Goal: Task Accomplishment & Management: Manage account settings

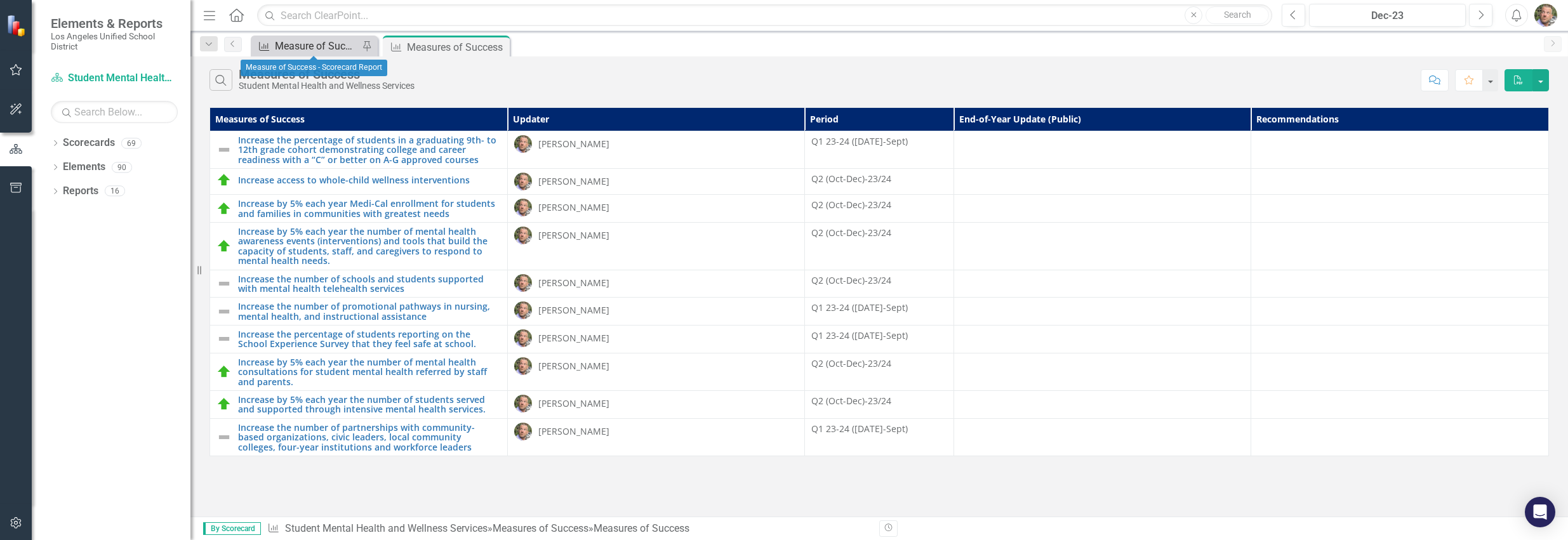
click at [341, 42] on div "Measure of Success - Scorecard Report" at bounding box center [317, 46] width 83 height 16
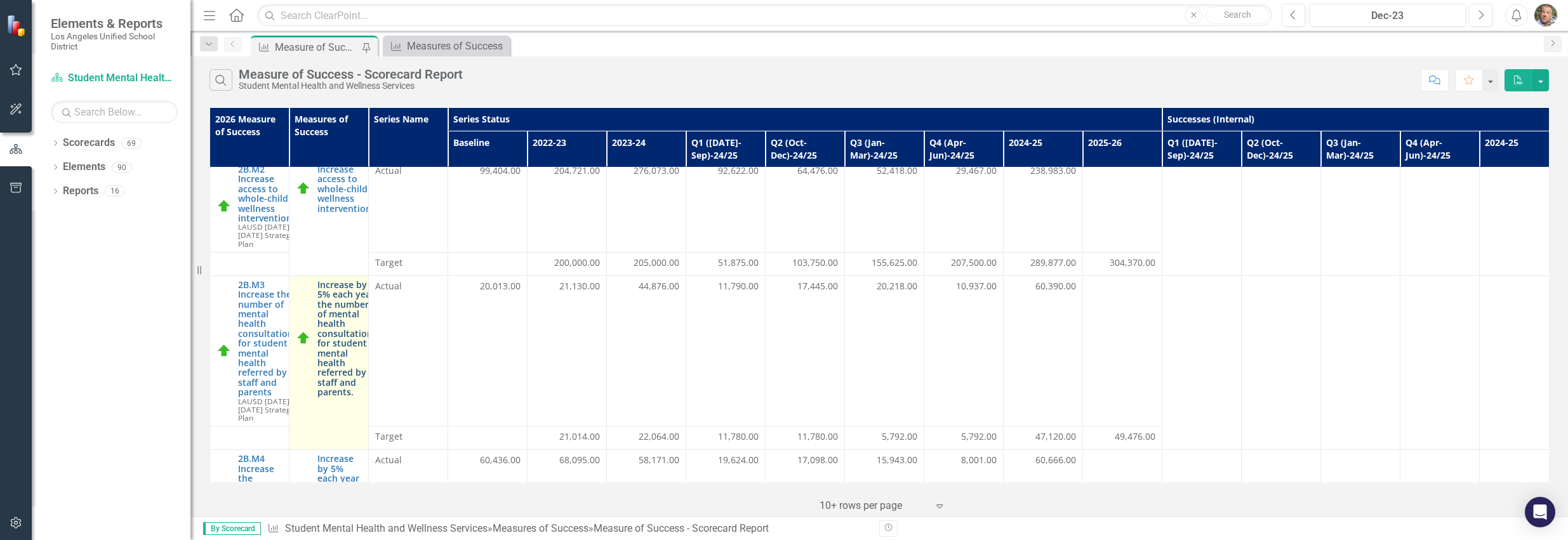
scroll to position [8, 0]
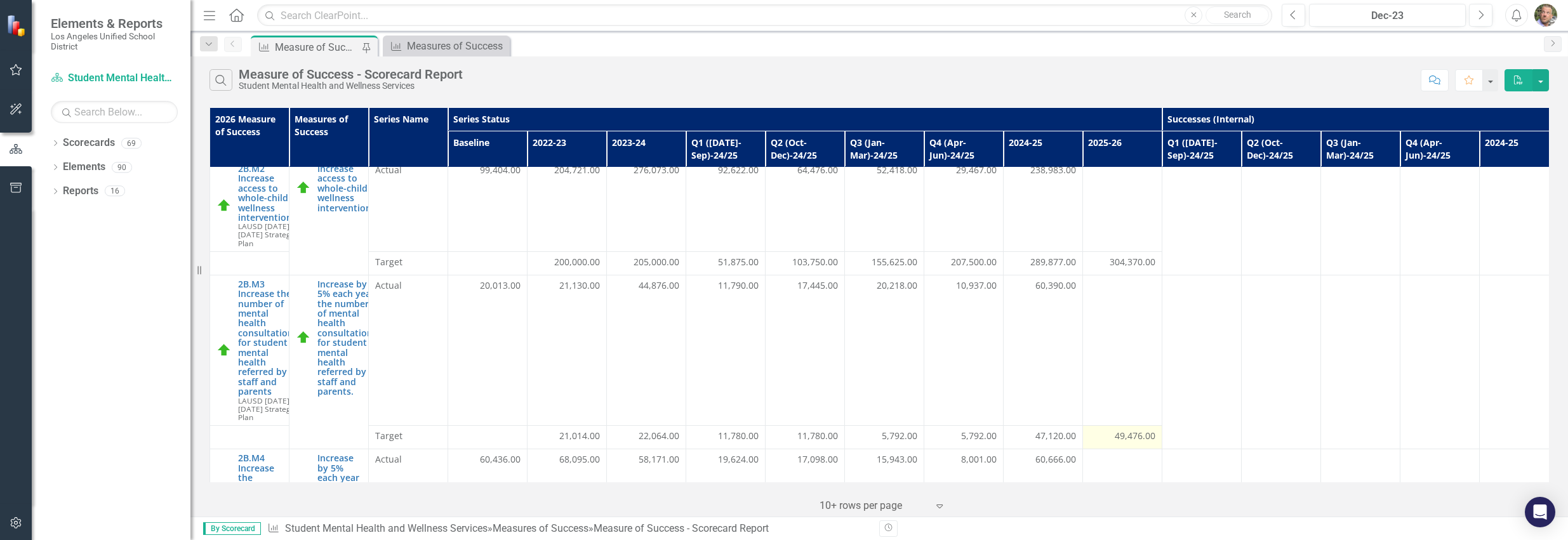
click at [1121, 437] on span "49,476.00" at bounding box center [1135, 436] width 41 height 12
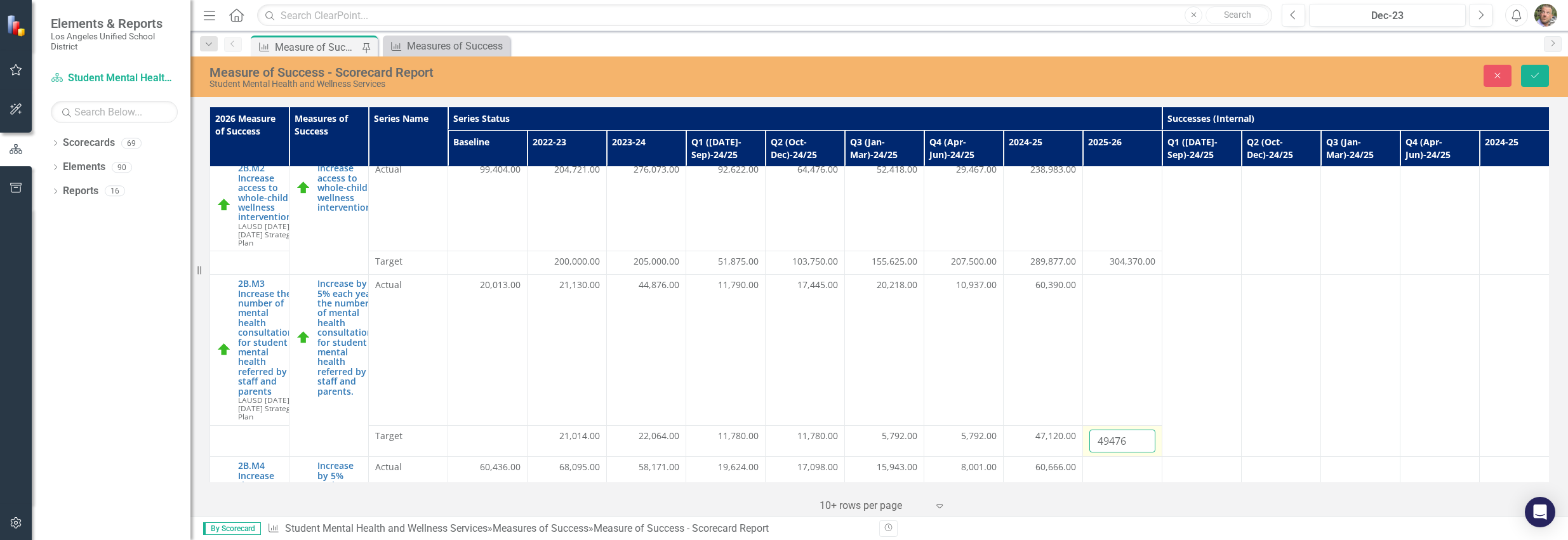
drag, startPoint x: 1128, startPoint y: 440, endPoint x: 1084, endPoint y: 433, distance: 44.6
click at [1084, 433] on td "49476" at bounding box center [1122, 441] width 80 height 32
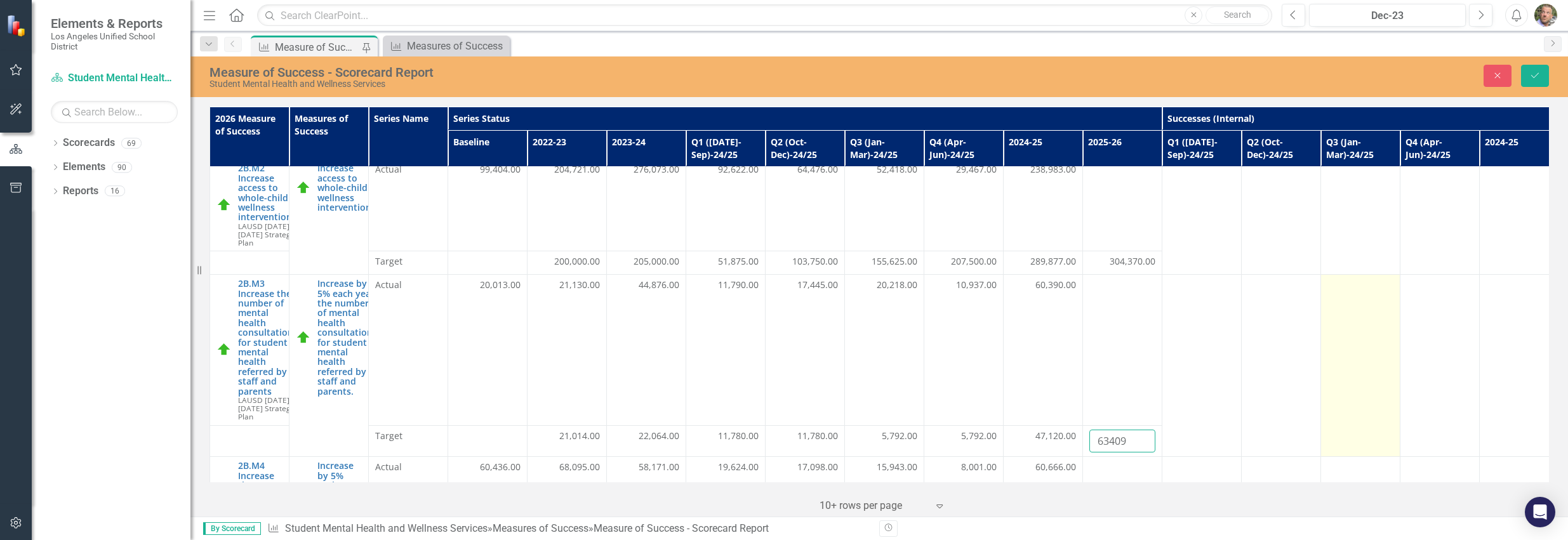
type input "63409"
click button "Save" at bounding box center [1535, 76] width 28 height 22
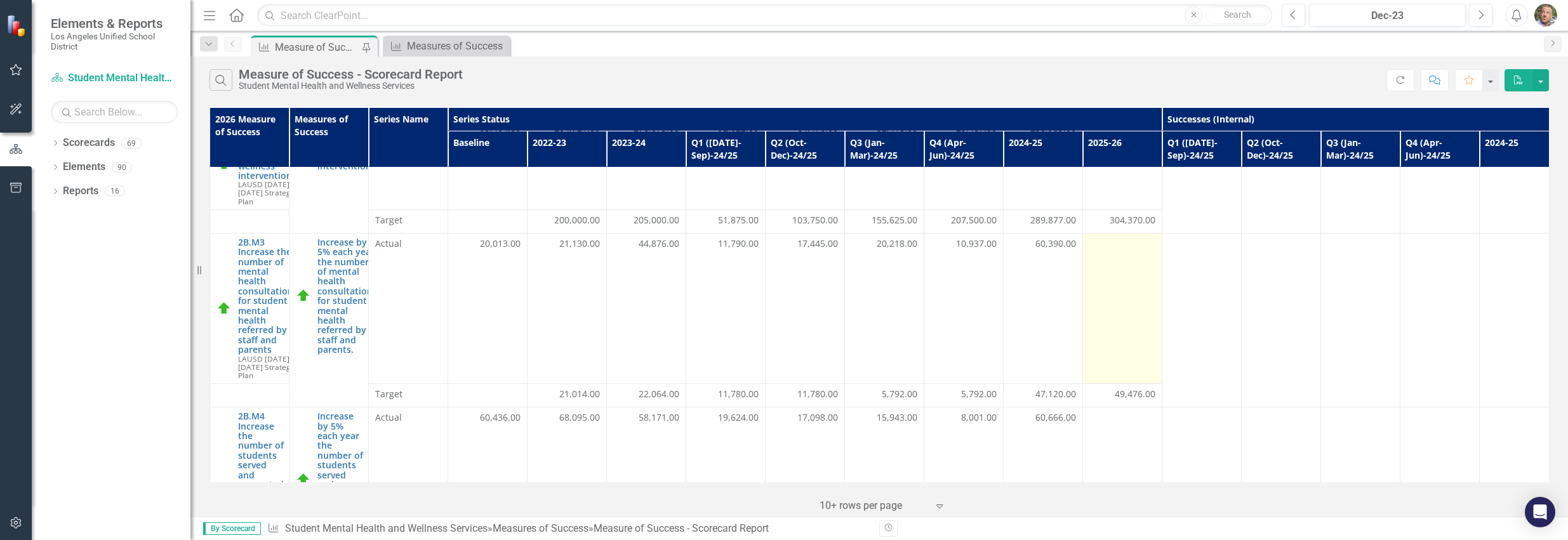
scroll to position [21, 0]
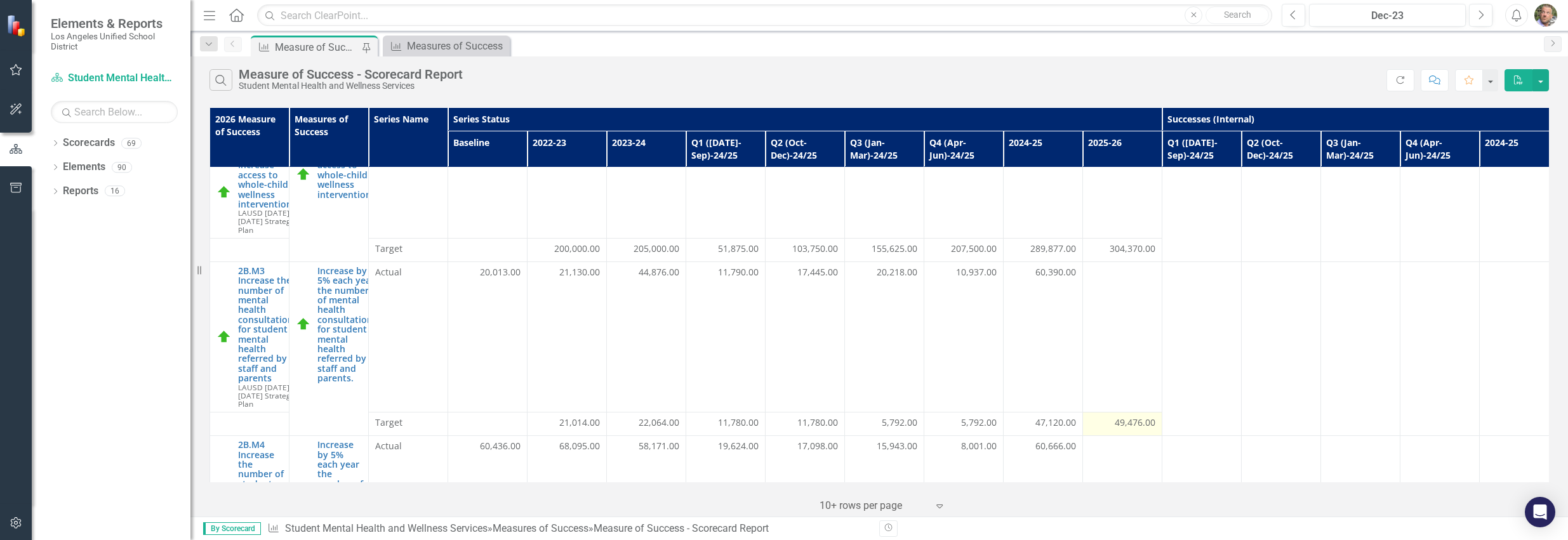
click at [1109, 427] on div "49,476.00" at bounding box center [1122, 423] width 66 height 12
click at [1115, 426] on span "49,476.00" at bounding box center [1135, 423] width 41 height 12
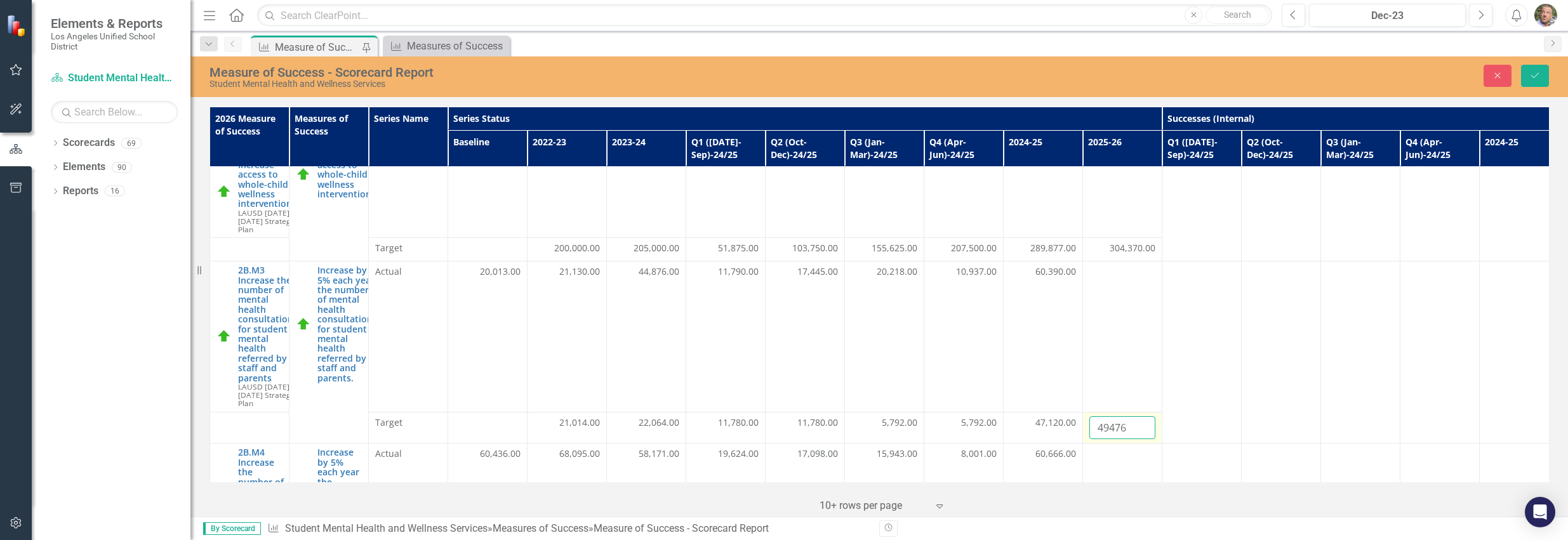
drag, startPoint x: 1127, startPoint y: 428, endPoint x: 1092, endPoint y: 424, distance: 35.2
click at [1092, 424] on input "49476" at bounding box center [1122, 428] width 66 height 23
type input "63409"
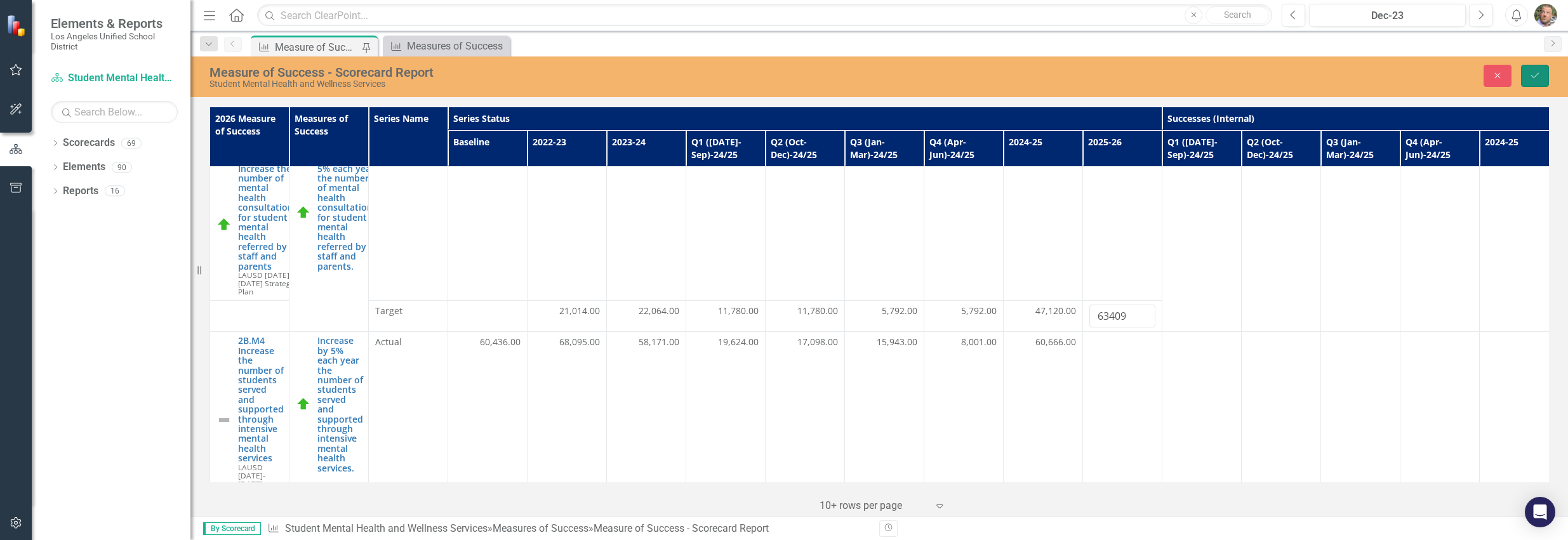
click at [1542, 73] on button "Save" at bounding box center [1535, 76] width 28 height 22
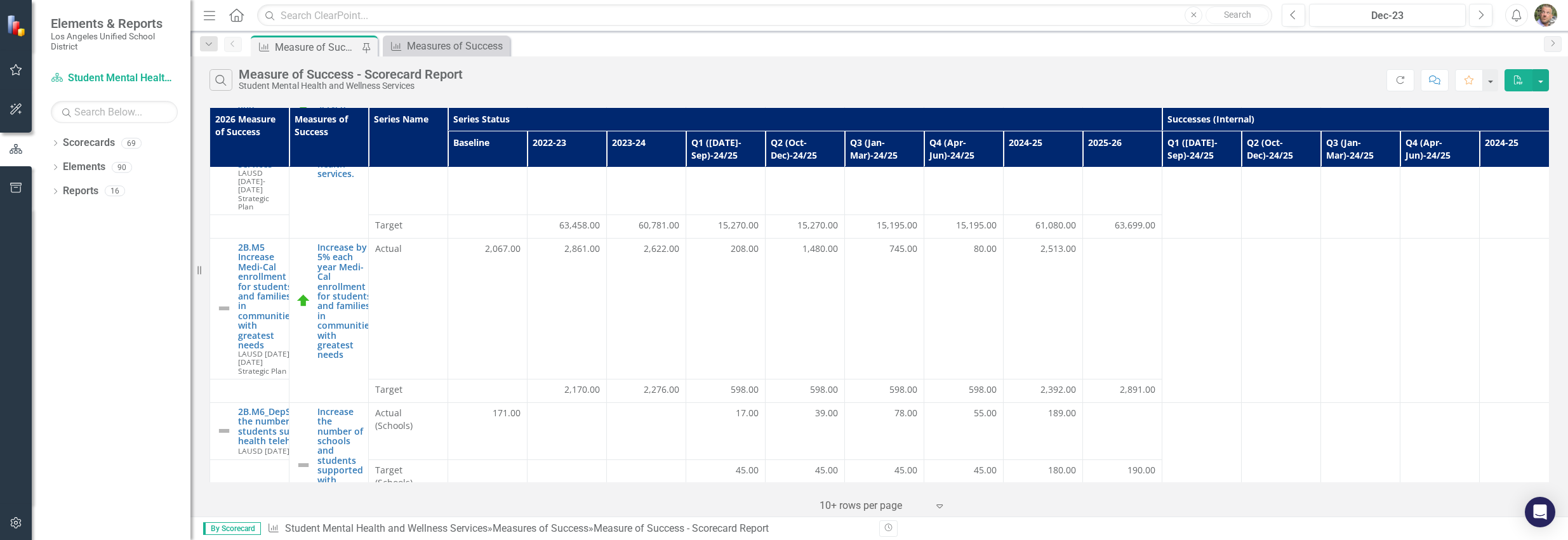
scroll to position [419, 0]
